Goal: Communication & Community: Answer question/provide support

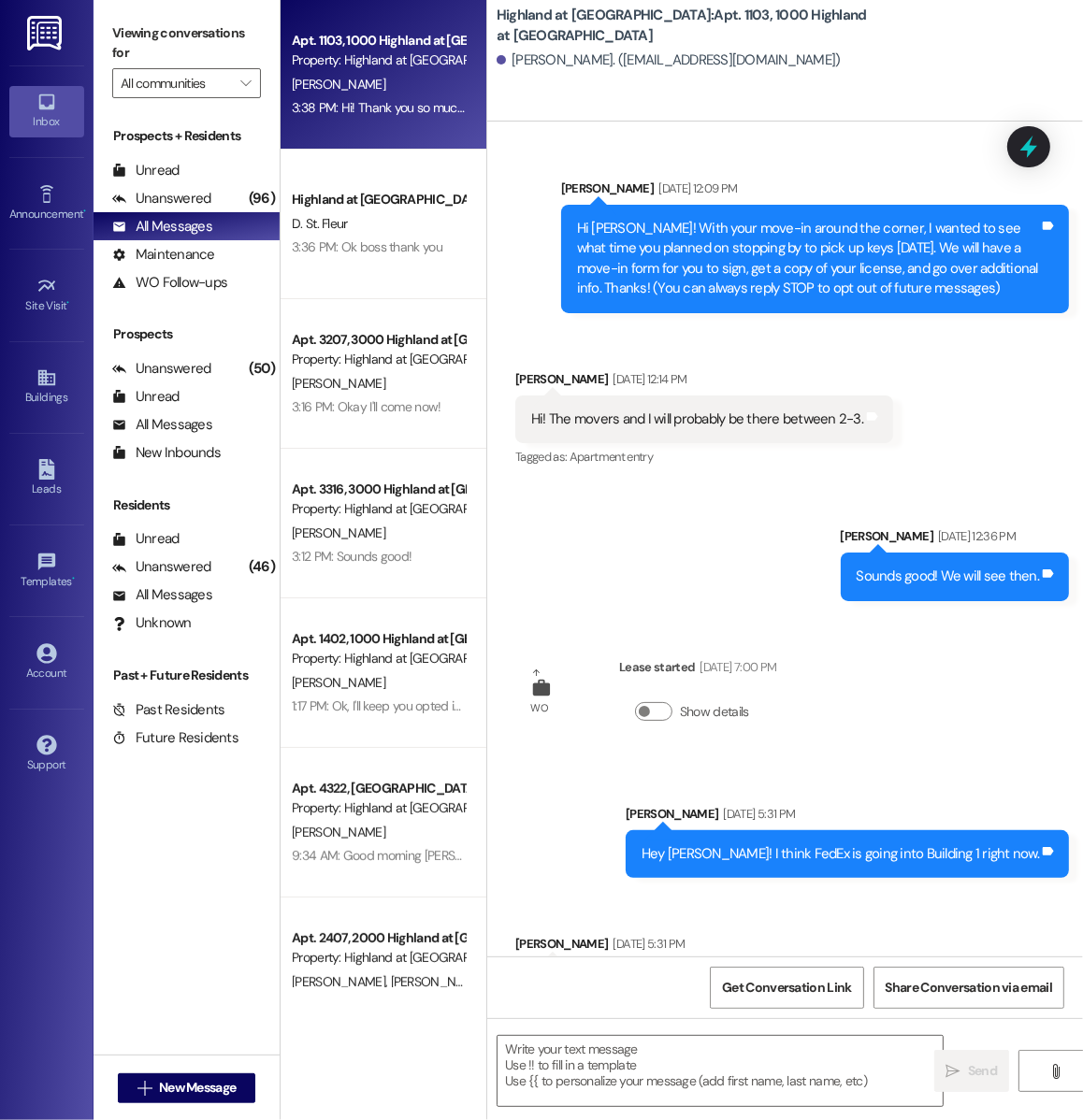
scroll to position [2857, 0]
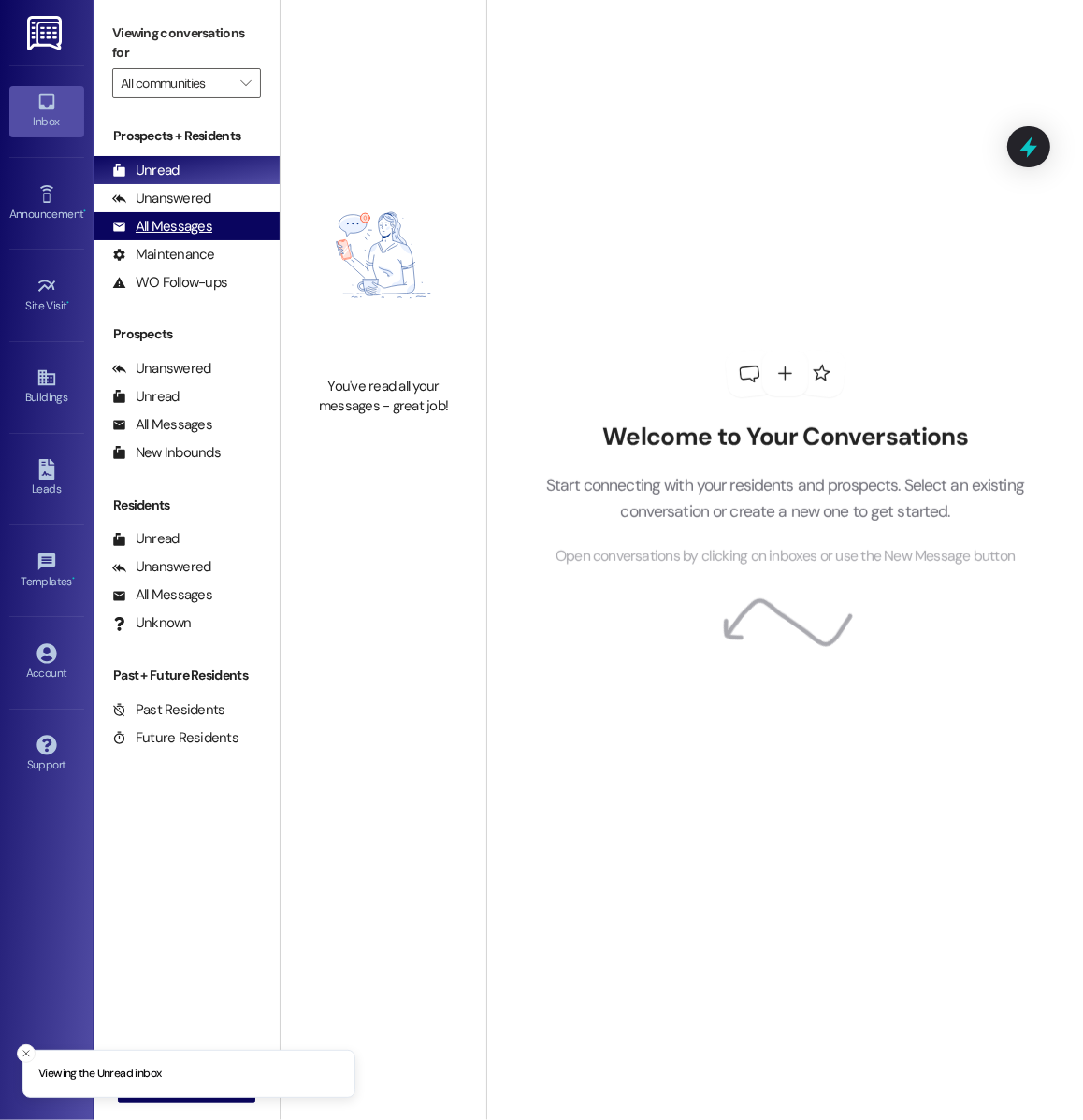
click at [196, 216] on div "All Messages (undefined)" at bounding box center [186, 226] width 186 height 29
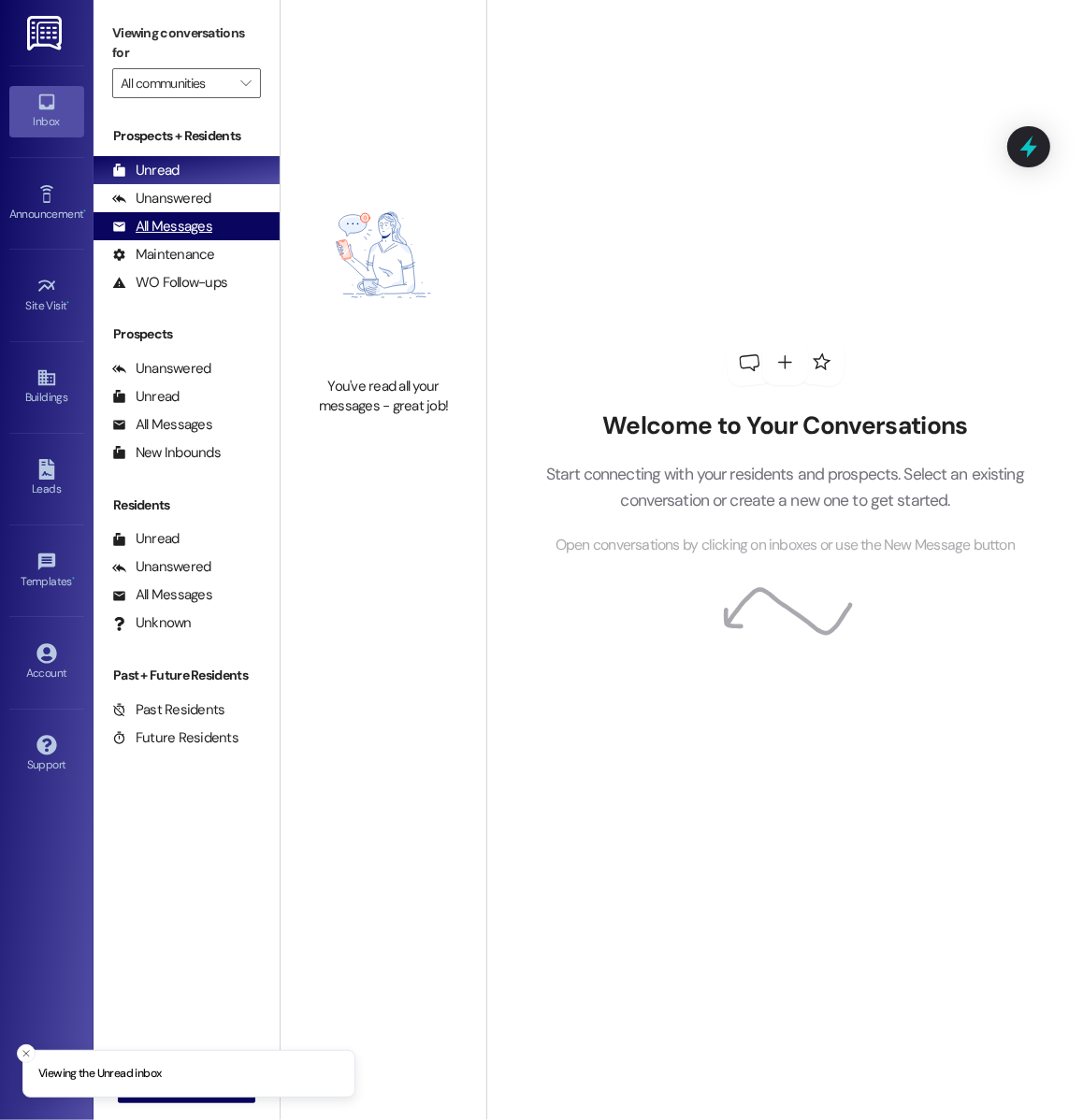
click at [205, 221] on div "All Messages" at bounding box center [162, 226] width 100 height 20
